Goal: Download file/media

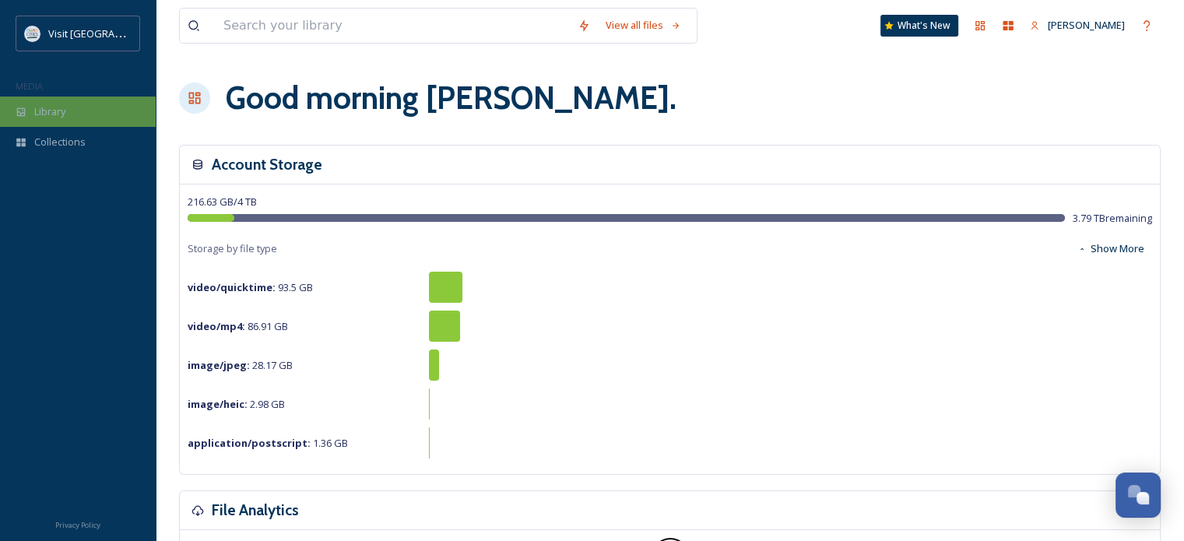
click at [56, 96] on div "Library" at bounding box center [78, 111] width 156 height 30
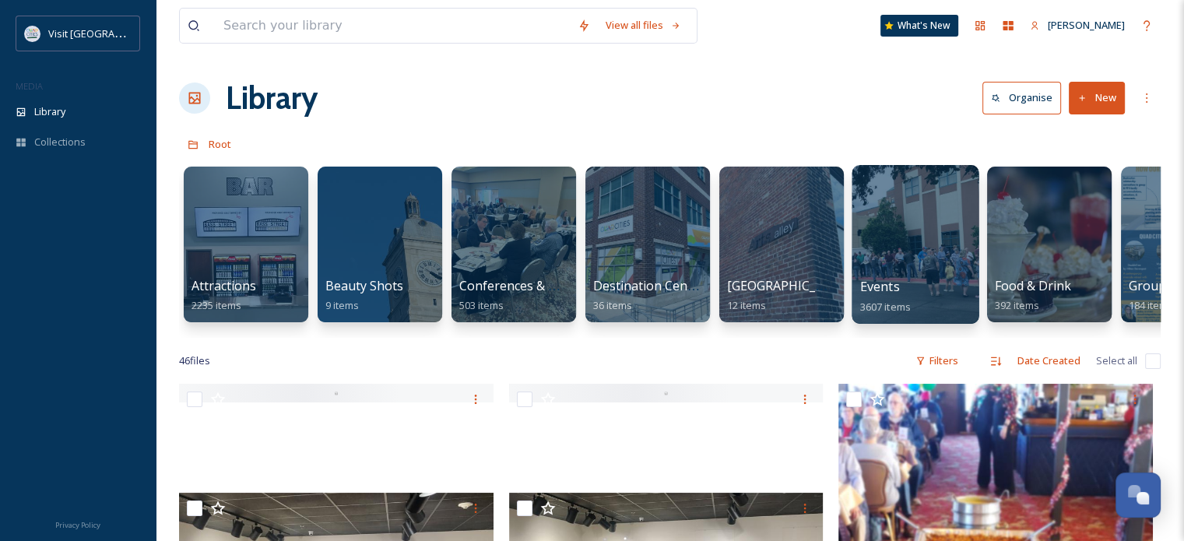
click at [875, 244] on div at bounding box center [914, 244] width 127 height 159
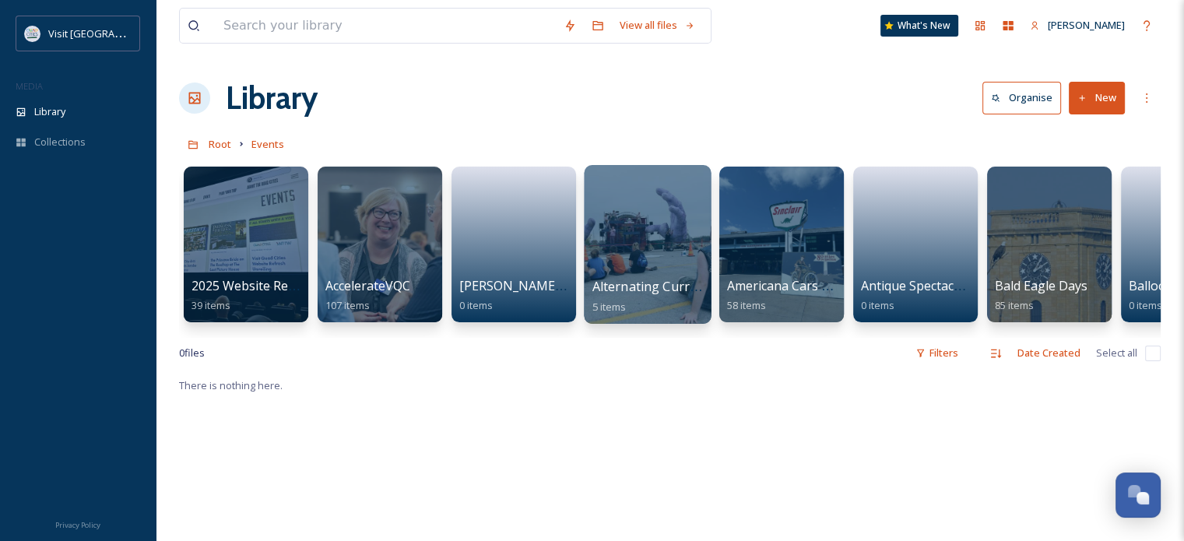
click at [651, 214] on div at bounding box center [647, 244] width 127 height 159
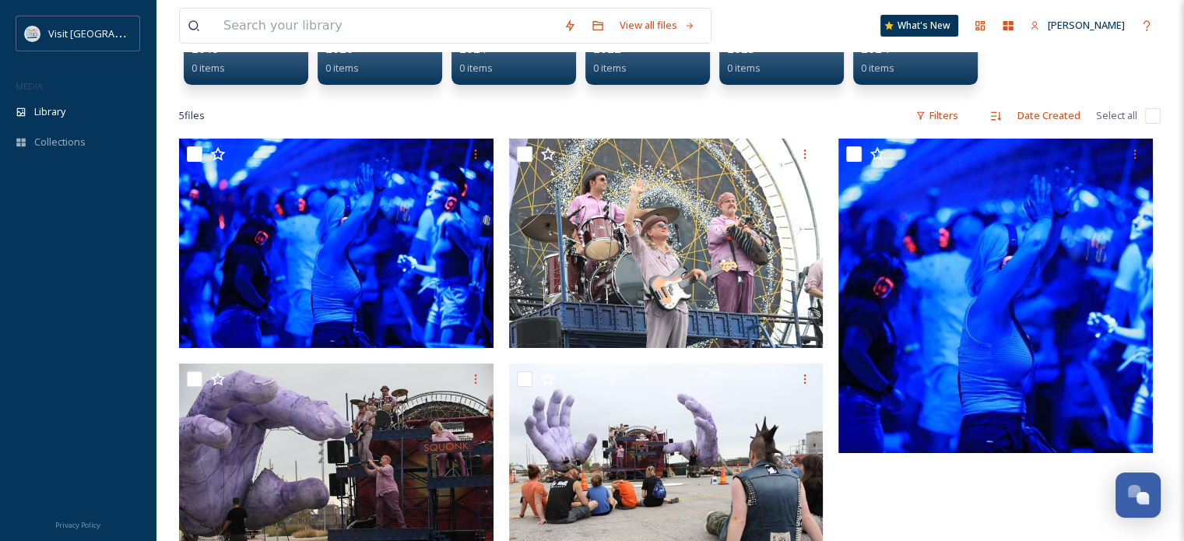
scroll to position [237, 0]
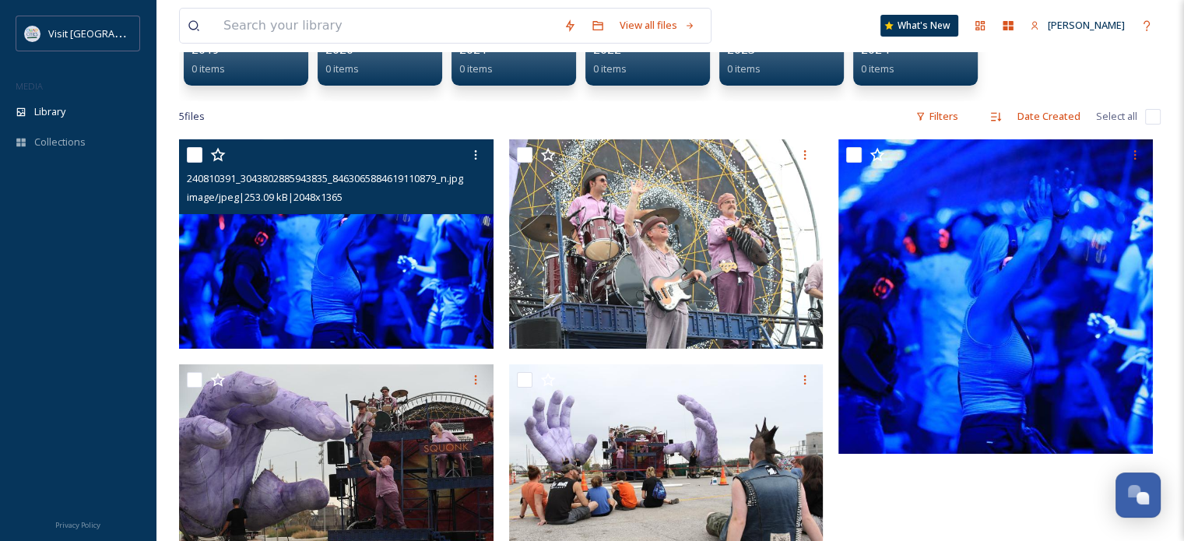
click at [202, 153] on input "checkbox" at bounding box center [195, 155] width 16 height 16
checkbox input "true"
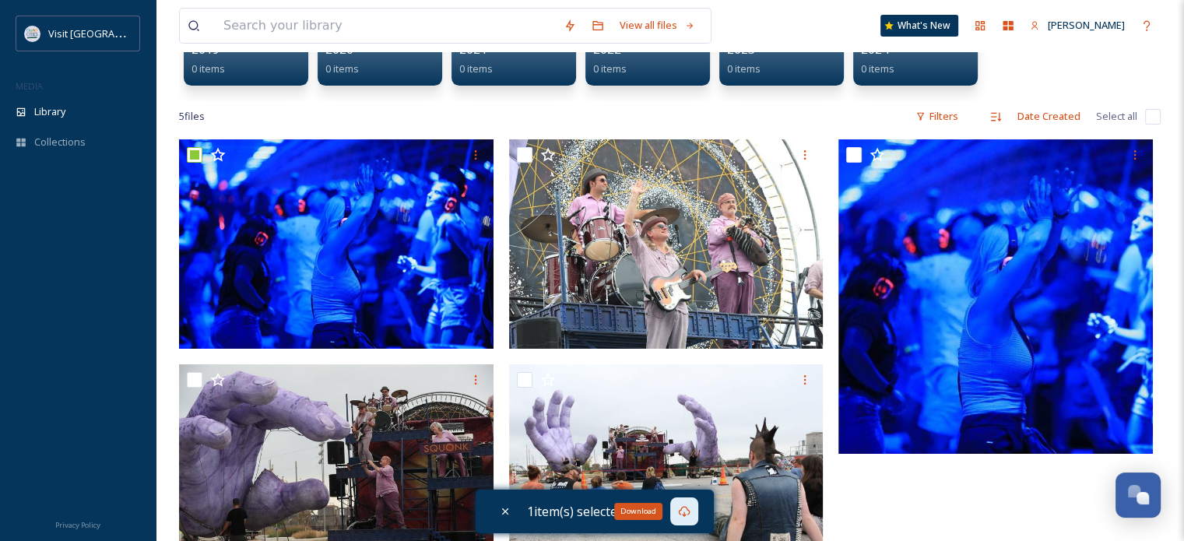
click at [690, 507] on icon at bounding box center [684, 511] width 12 height 12
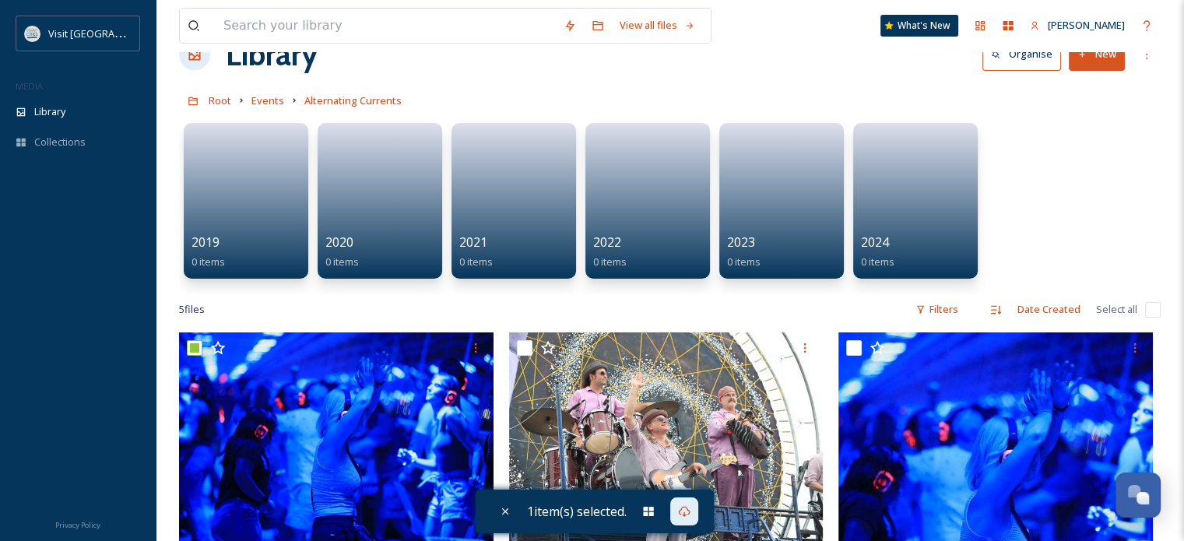
scroll to position [0, 0]
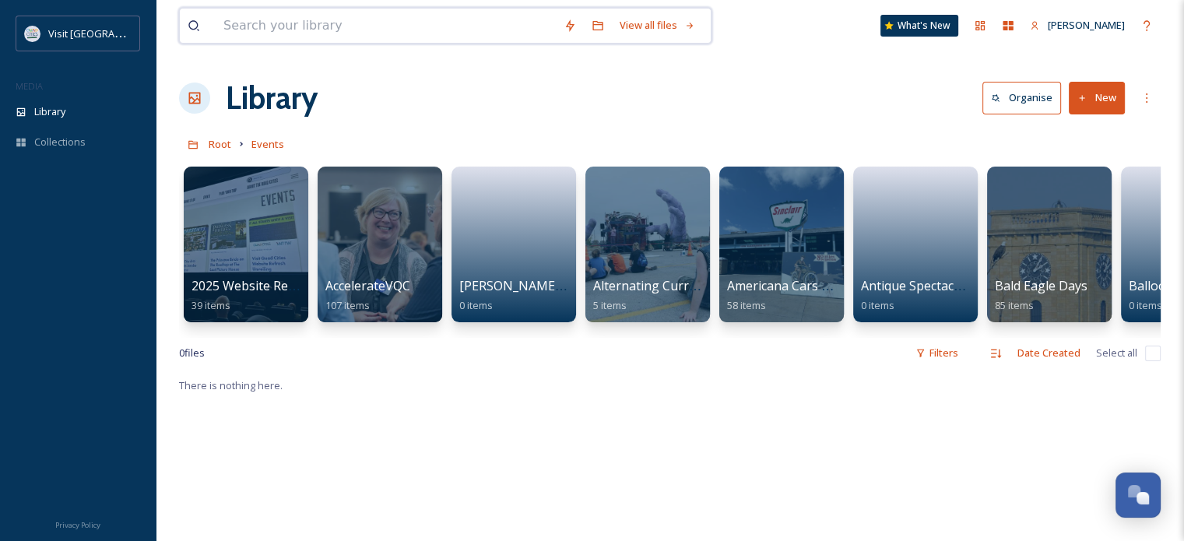
click at [310, 23] on input at bounding box center [386, 26] width 340 height 34
type input "s"
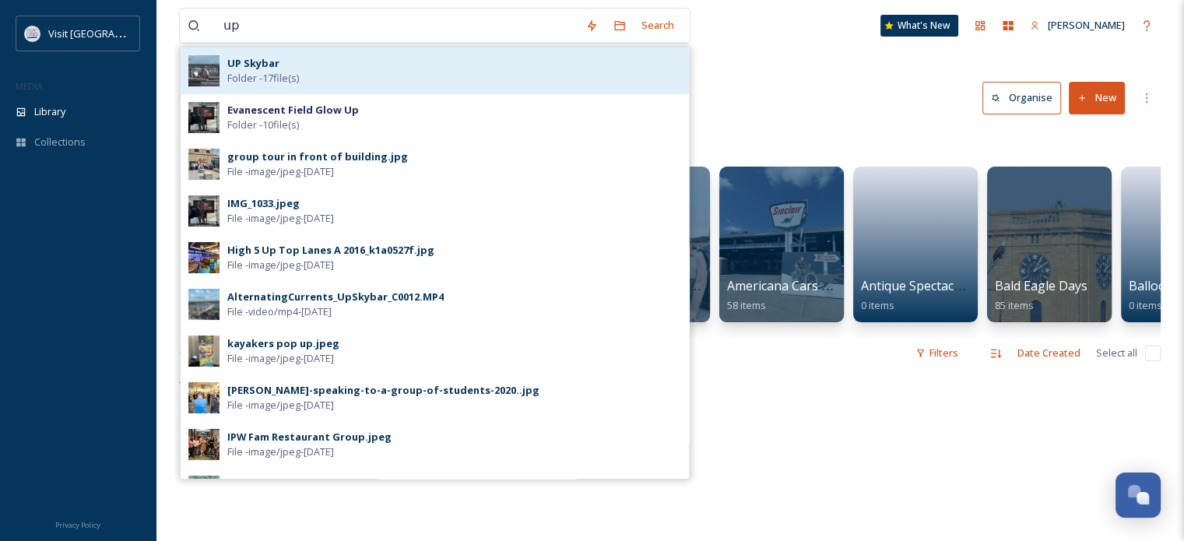
click at [276, 63] on strong "UP Skybar" at bounding box center [253, 63] width 52 height 14
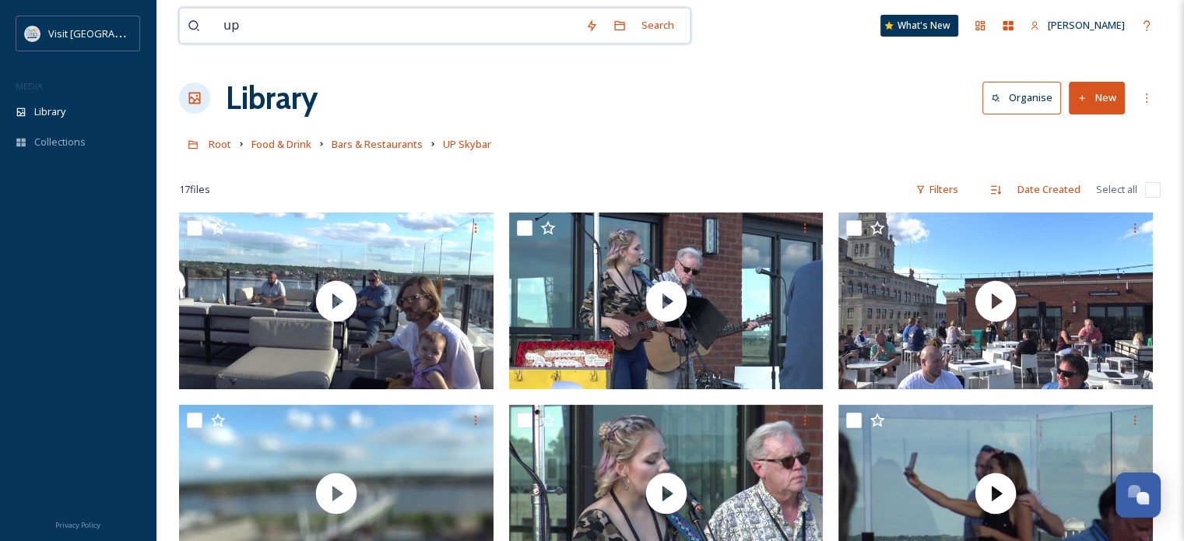
click at [270, 23] on input "up" at bounding box center [397, 26] width 362 height 34
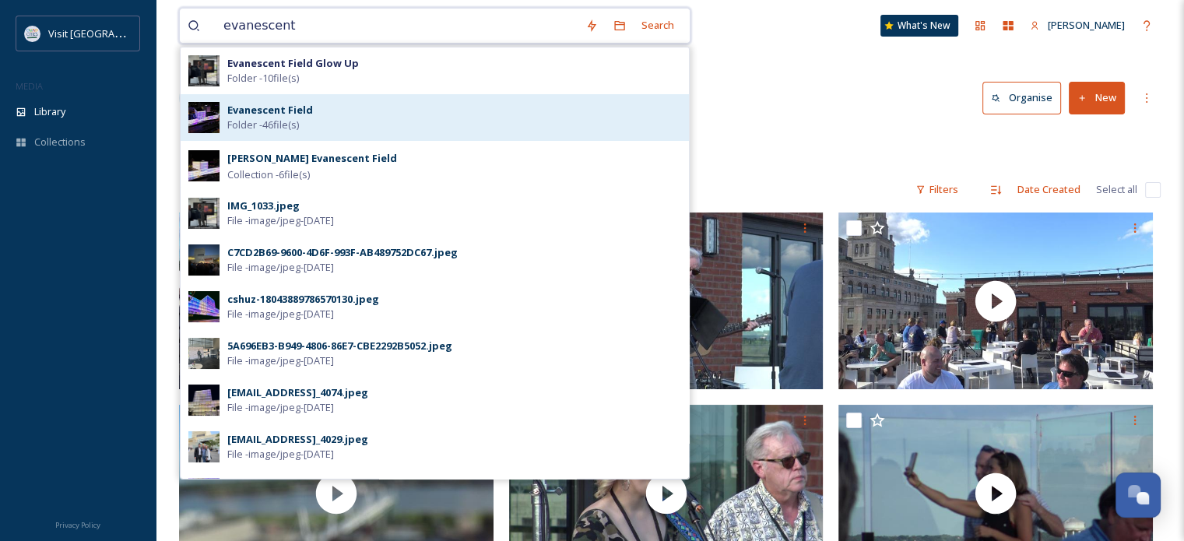
type input "evanescent"
click at [292, 136] on div "Evanescent Field Folder - 46 file(s)" at bounding box center [435, 117] width 508 height 47
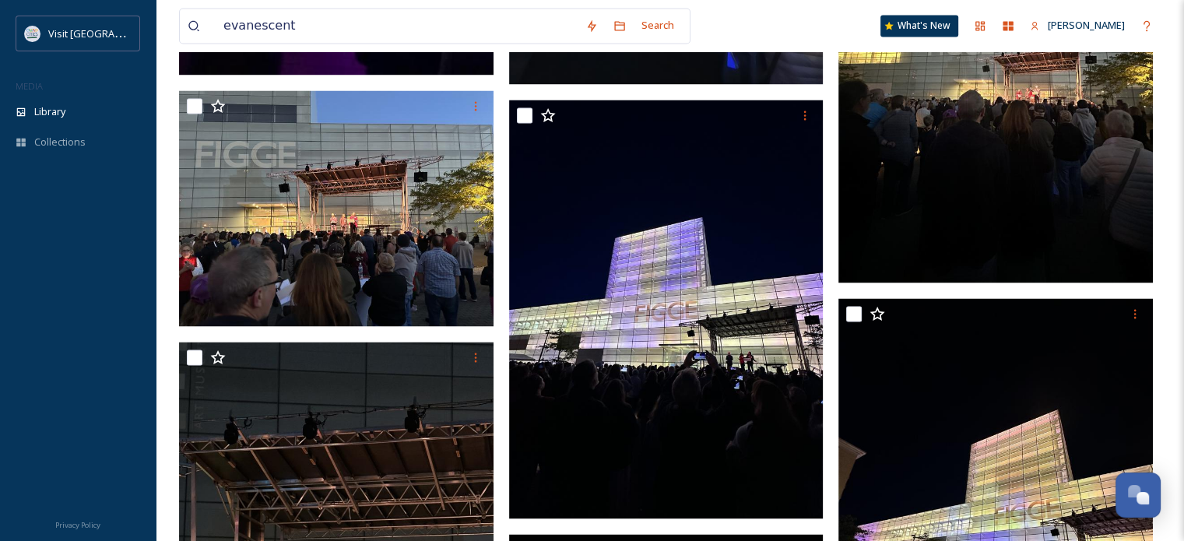
scroll to position [2665, 0]
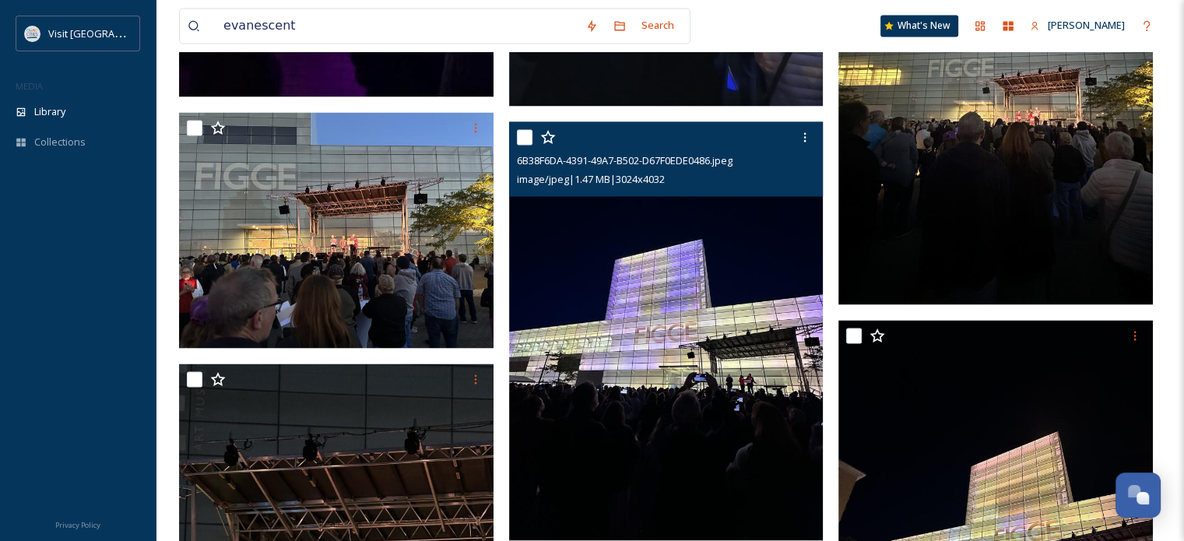
click at [523, 139] on input "checkbox" at bounding box center [525, 137] width 16 height 16
checkbox input "true"
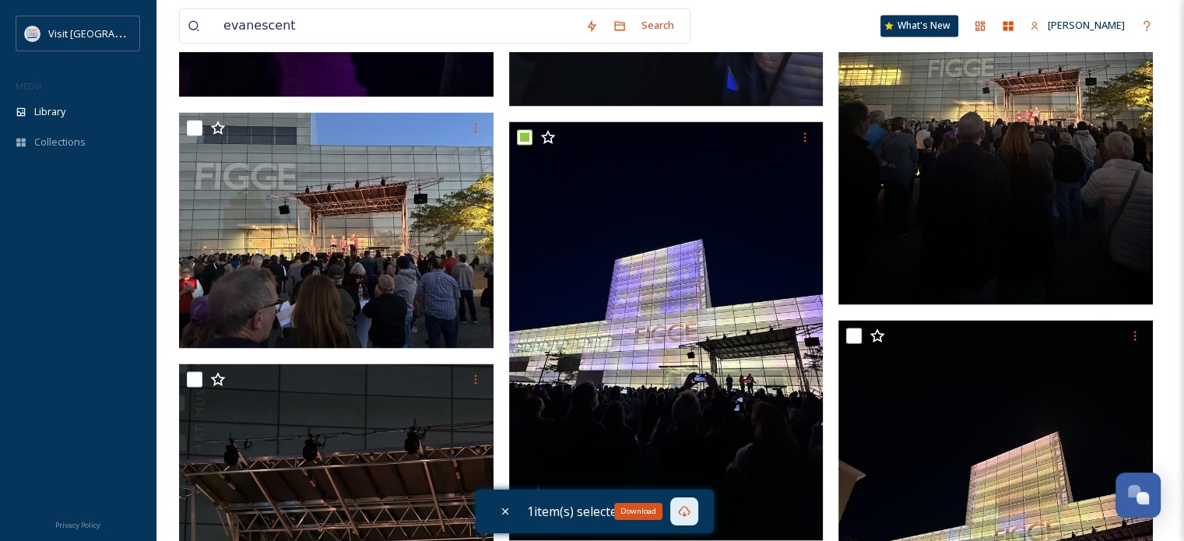
click at [690, 515] on icon at bounding box center [684, 511] width 12 height 12
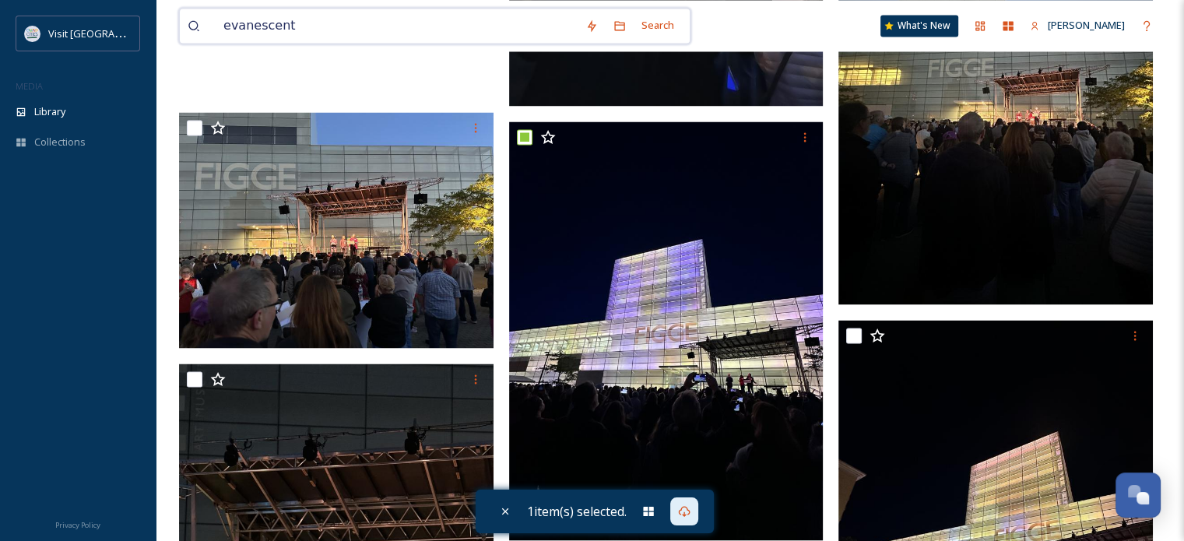
click at [285, 37] on input "evanescent" at bounding box center [397, 26] width 362 height 34
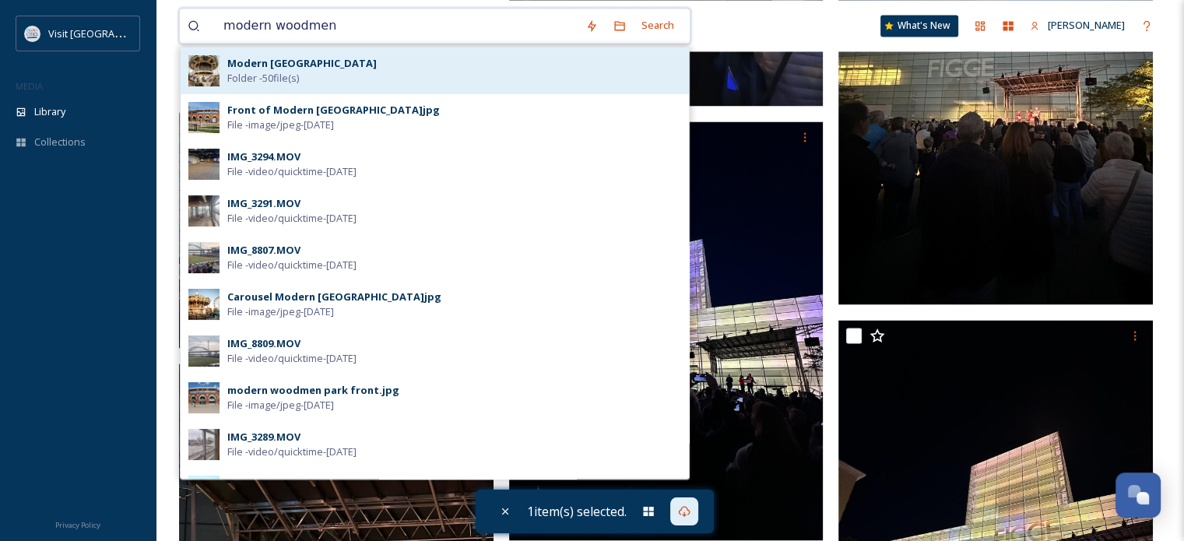
type input "modern woodmen"
click at [286, 67] on strong "Modern [GEOGRAPHIC_DATA]" at bounding box center [301, 63] width 149 height 14
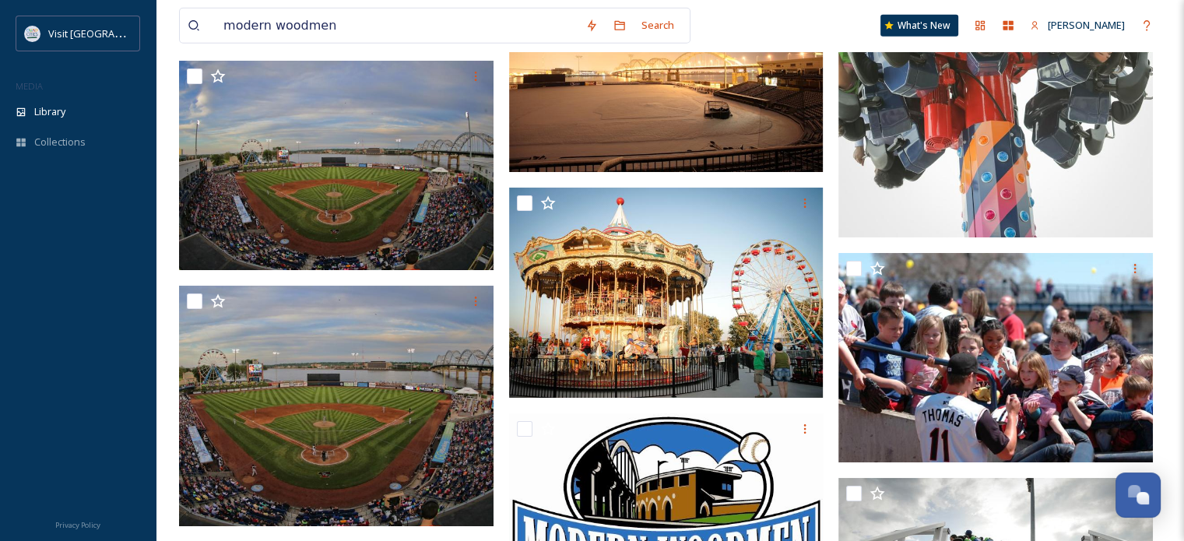
scroll to position [4373, 0]
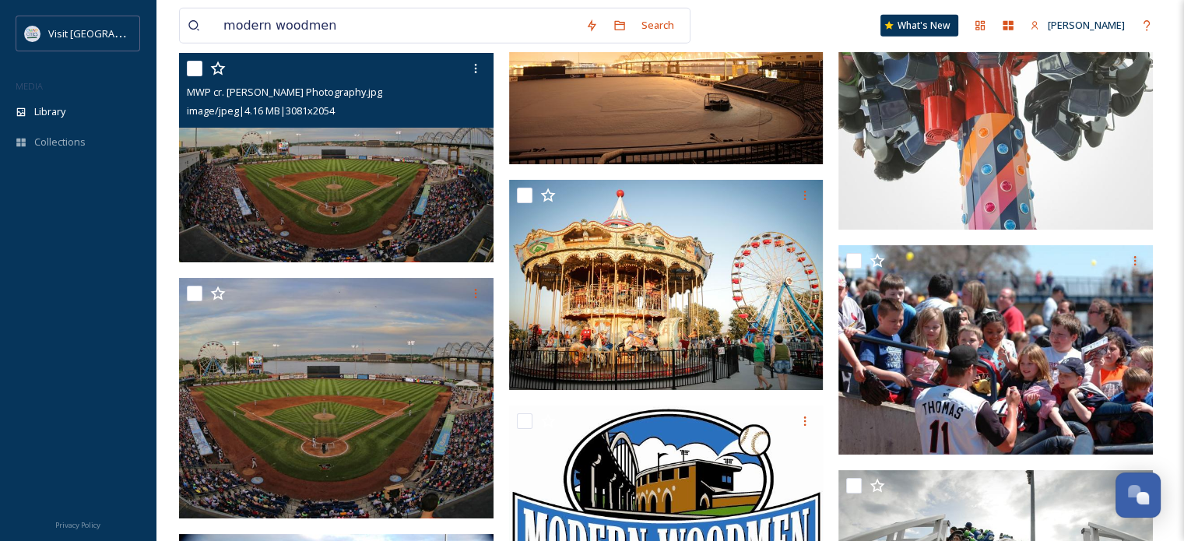
click at [193, 69] on input "checkbox" at bounding box center [195, 69] width 16 height 16
checkbox input "true"
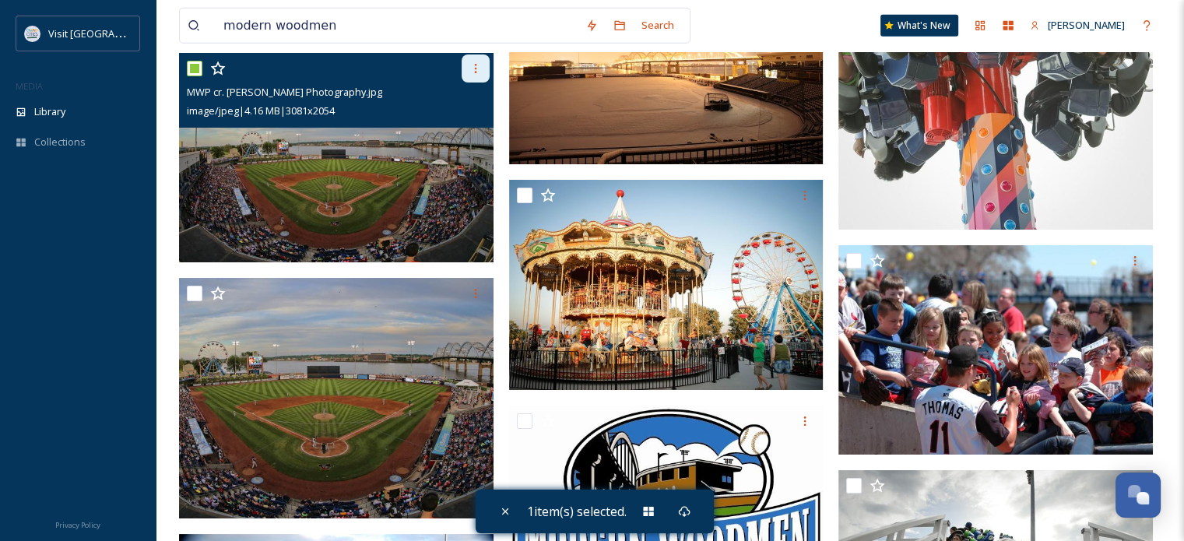
click at [473, 65] on icon at bounding box center [475, 68] width 12 height 12
click at [460, 125] on span "Download" at bounding box center [456, 132] width 47 height 15
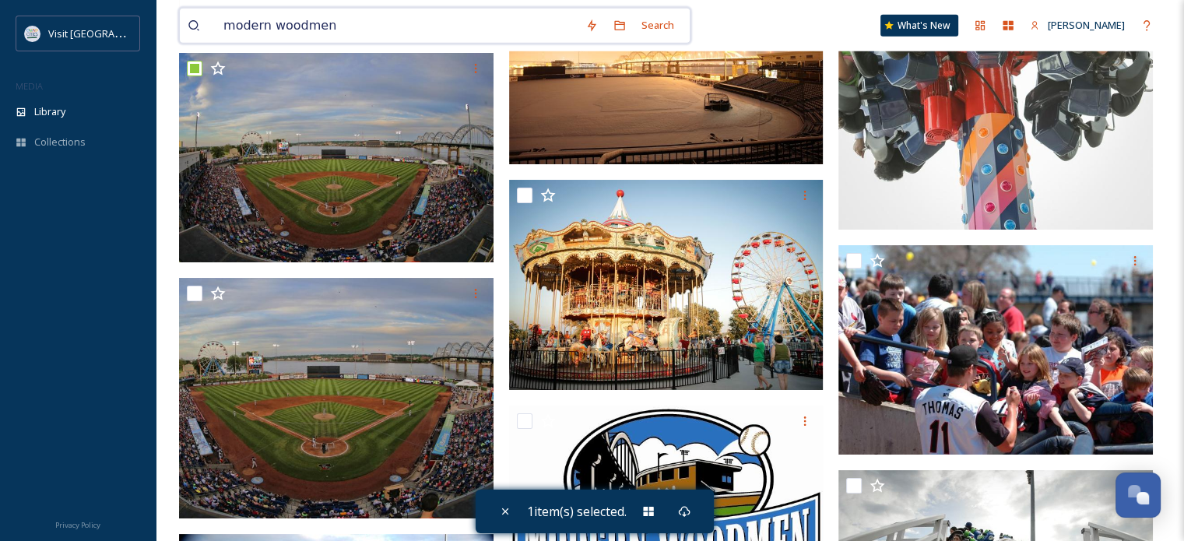
click at [340, 23] on input "modern woodmen" at bounding box center [397, 26] width 362 height 34
click at [340, 24] on input "modern woodmen" at bounding box center [397, 26] width 362 height 34
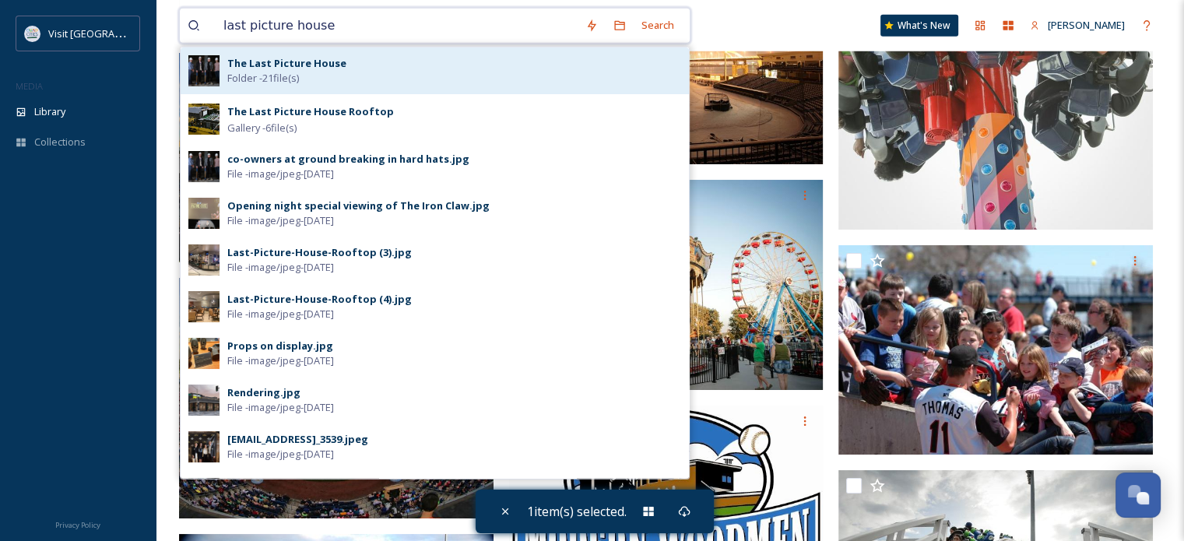
type input "last picture house"
click at [289, 83] on span "Folder - 21 file(s)" at bounding box center [263, 78] width 72 height 15
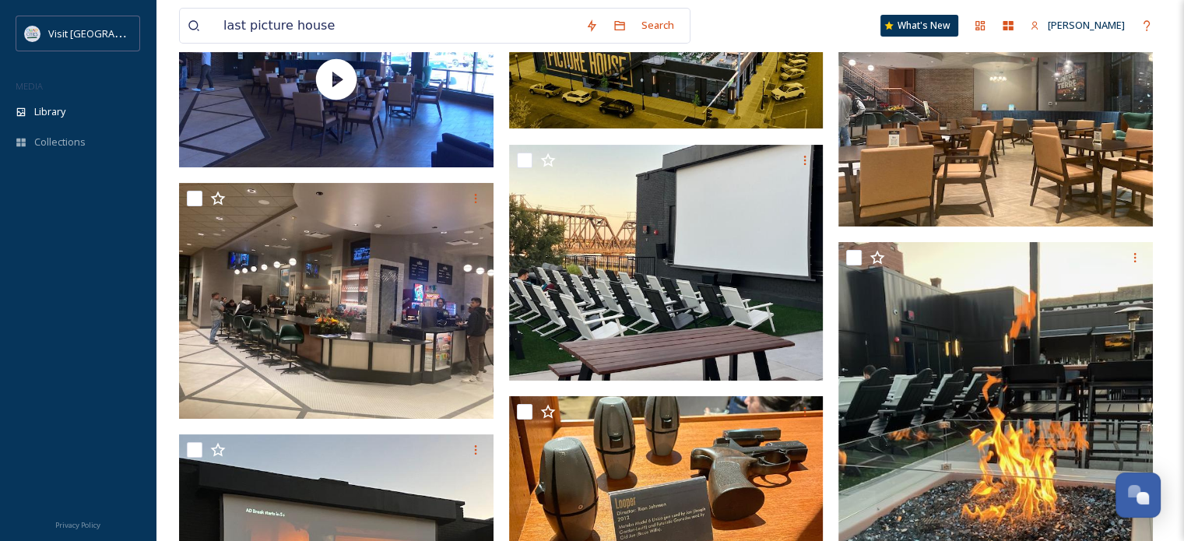
scroll to position [212, 0]
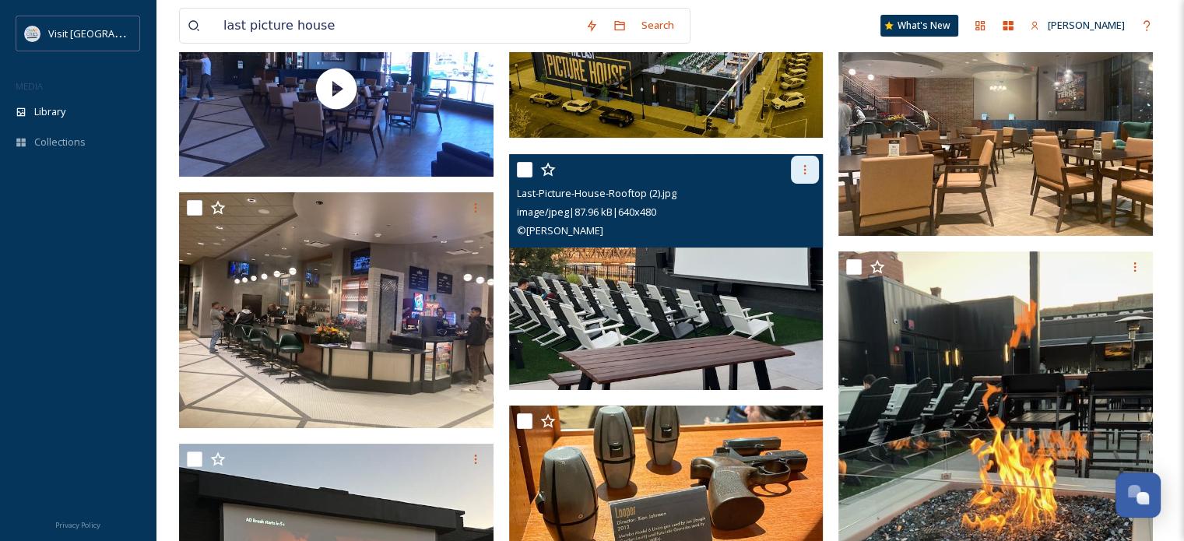
click at [809, 172] on icon at bounding box center [804, 169] width 12 height 12
click at [794, 231] on span "Download" at bounding box center [786, 233] width 47 height 15
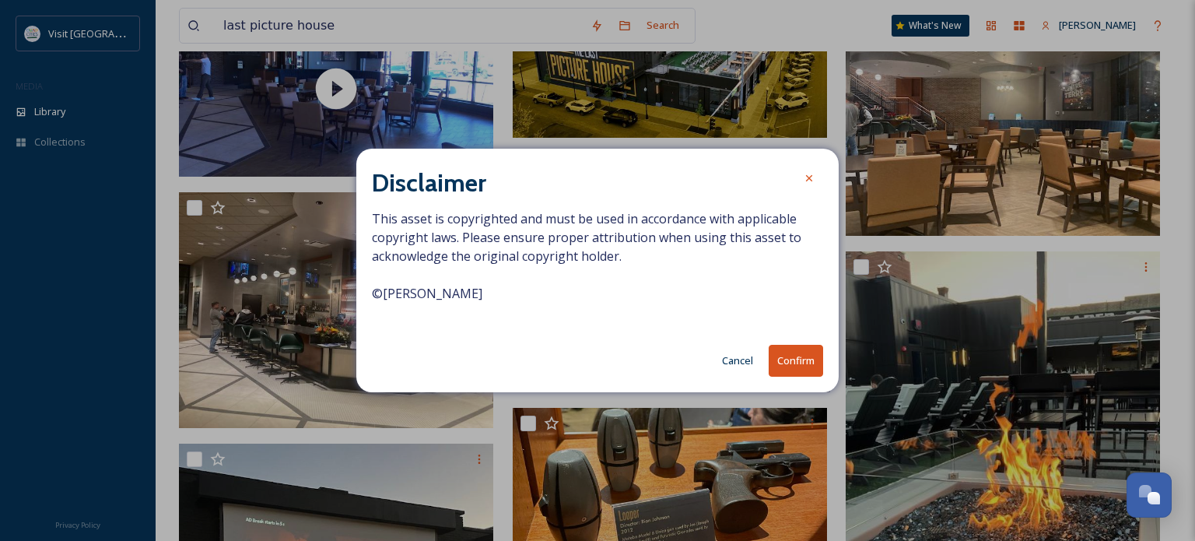
click at [801, 360] on button "Confirm" at bounding box center [796, 361] width 54 height 32
